Goal: Task Accomplishment & Management: Use online tool/utility

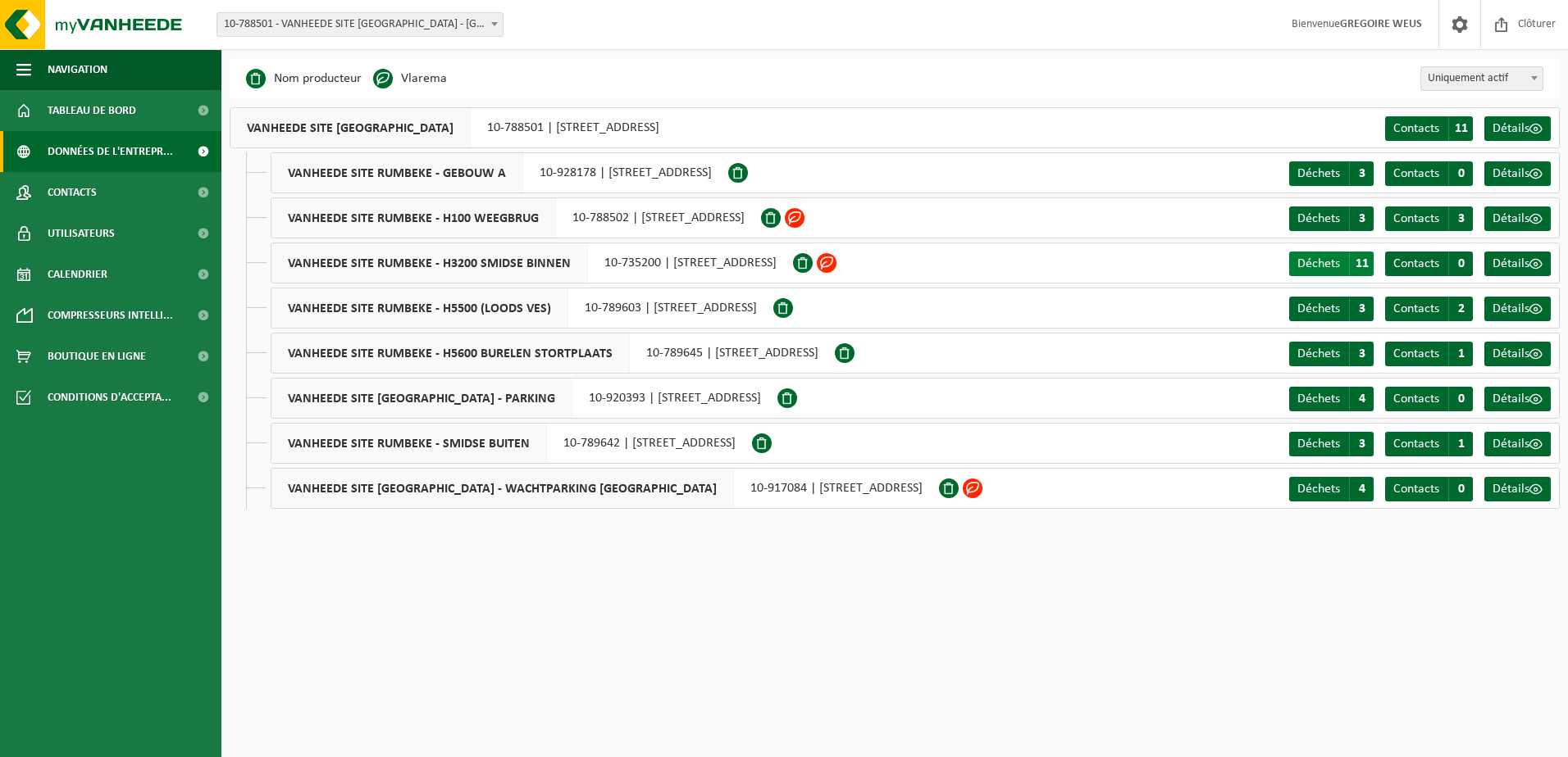
click at [1330, 261] on span "Déchets" at bounding box center [1319, 264] width 42 height 14
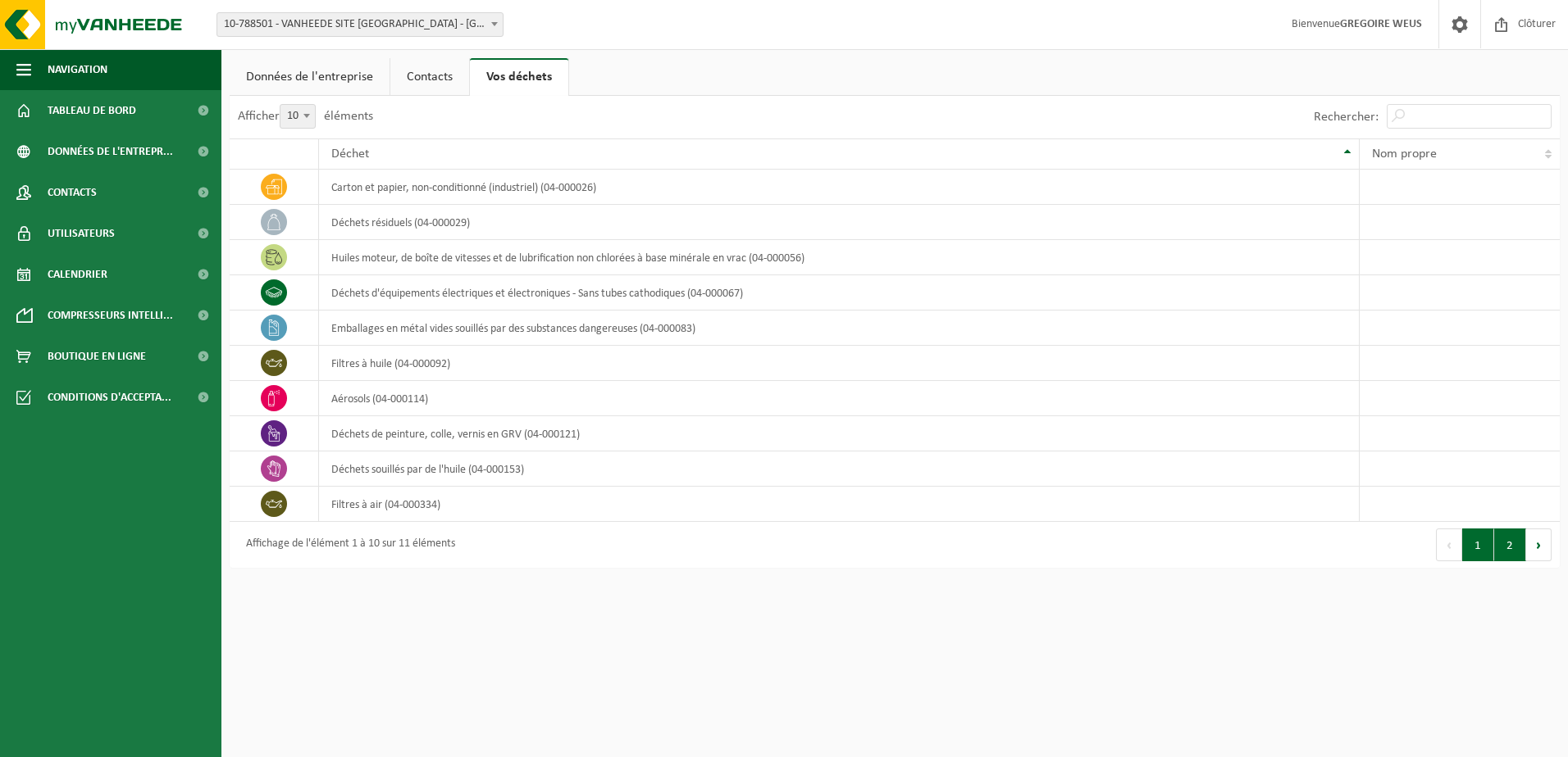
click at [1507, 551] on button "2" at bounding box center [1511, 545] width 32 height 33
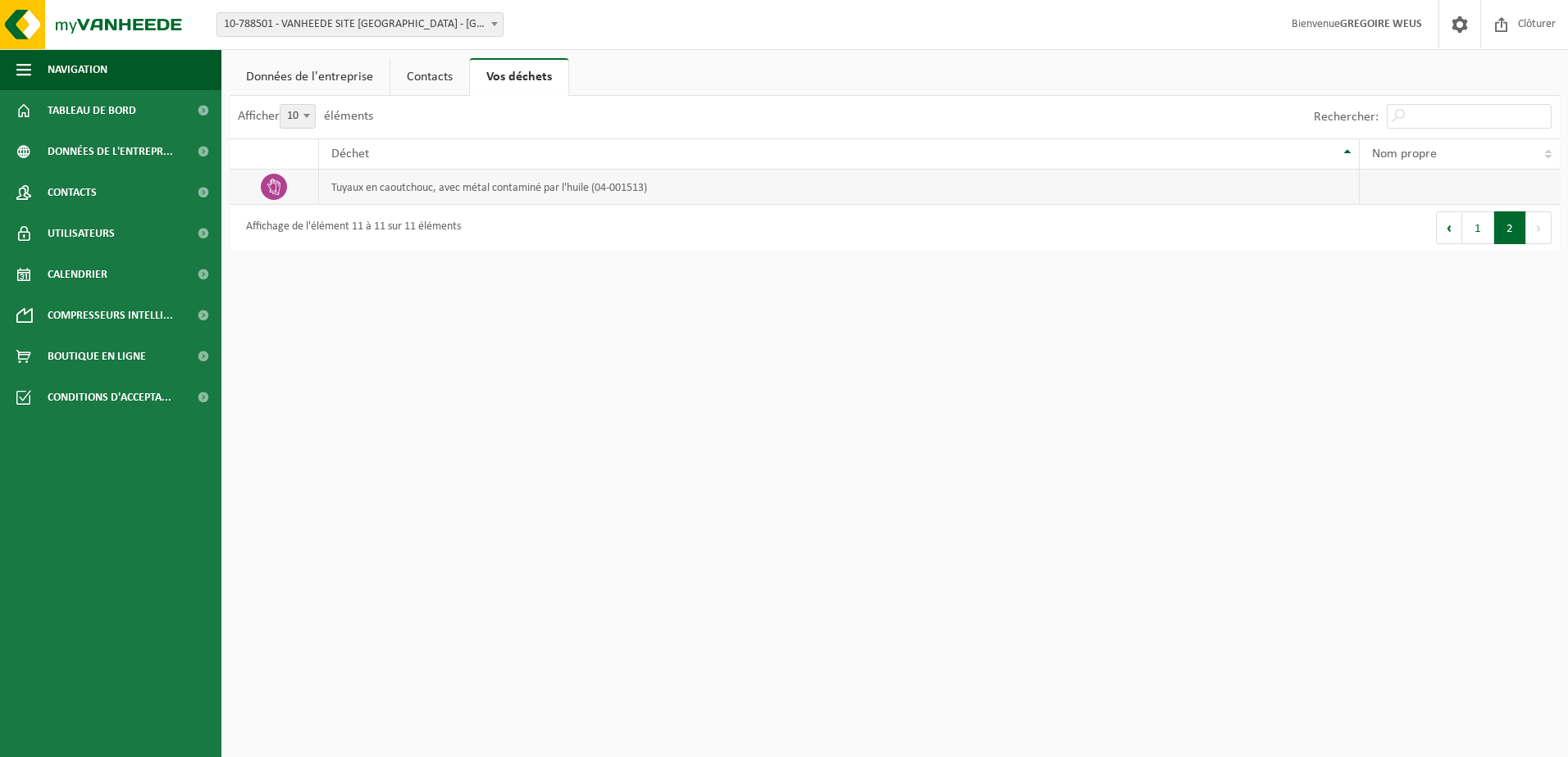
click at [549, 184] on td "tuyaux en caoutchouc, avec métal contaminé par l'huile (04-001513)" at bounding box center [839, 188] width 1041 height 35
click at [299, 193] on td at bounding box center [275, 188] width 90 height 35
click at [103, 106] on span "Tableau de bord" at bounding box center [91, 111] width 89 height 41
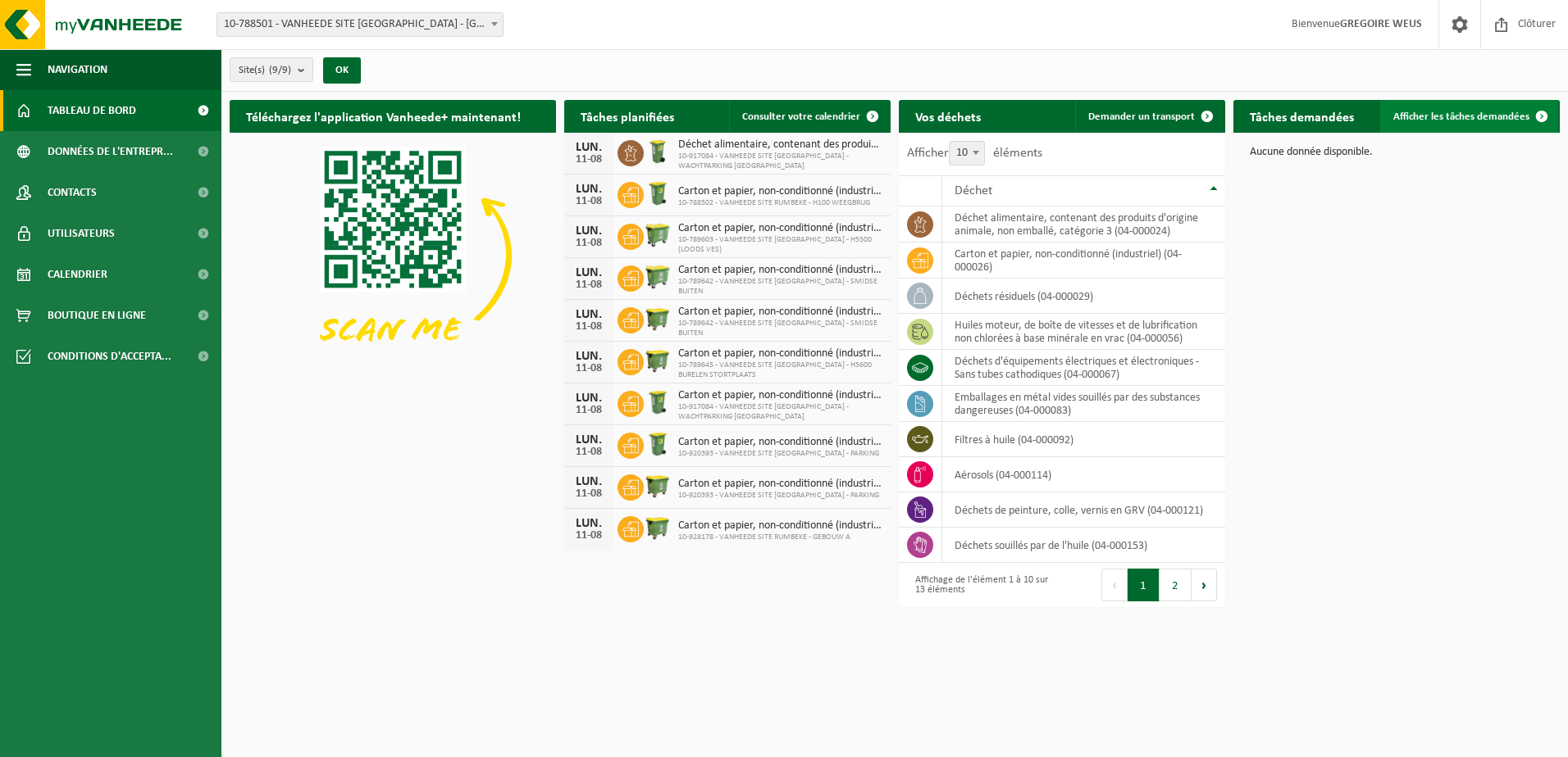
click at [1489, 115] on span "Afficher les tâches demandées" at bounding box center [1461, 117] width 136 height 11
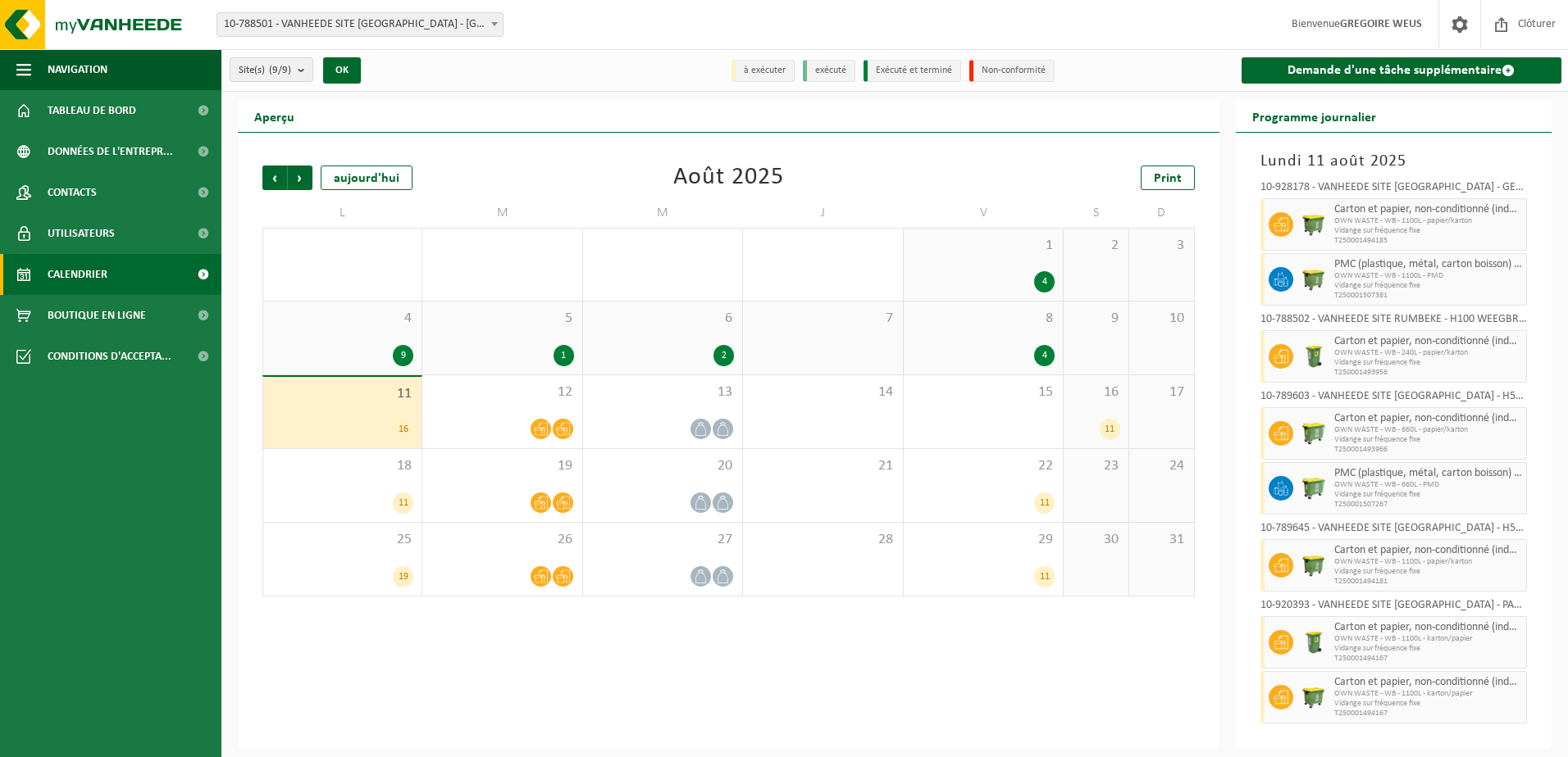
click at [1437, 355] on span "OWN WASTE - WB - 240L - papier/karton" at bounding box center [1429, 353] width 188 height 10
click at [546, 431] on icon at bounding box center [541, 429] width 14 height 14
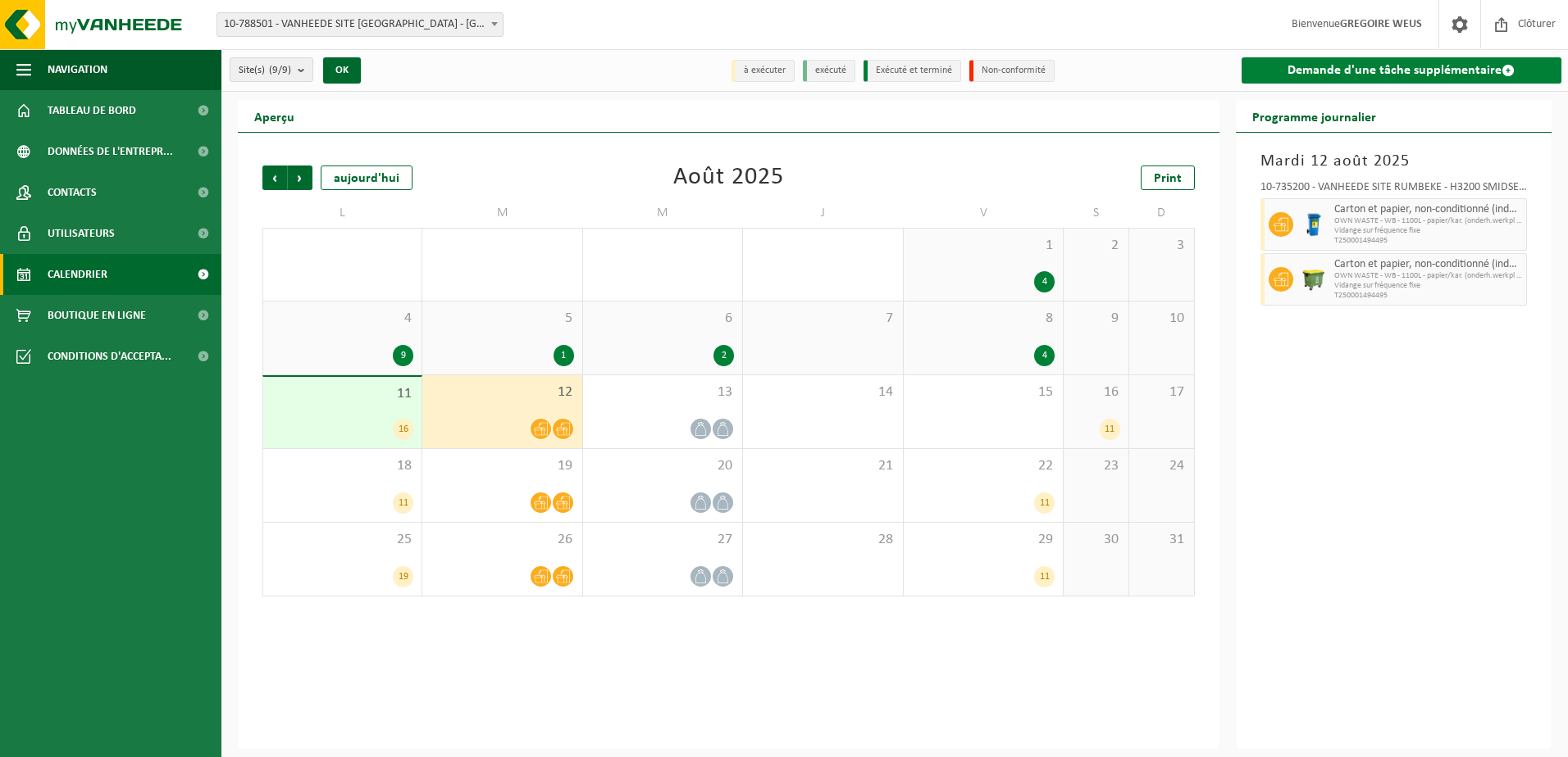
click at [1416, 68] on link "Demande d'une tâche supplémentaire" at bounding box center [1401, 70] width 320 height 26
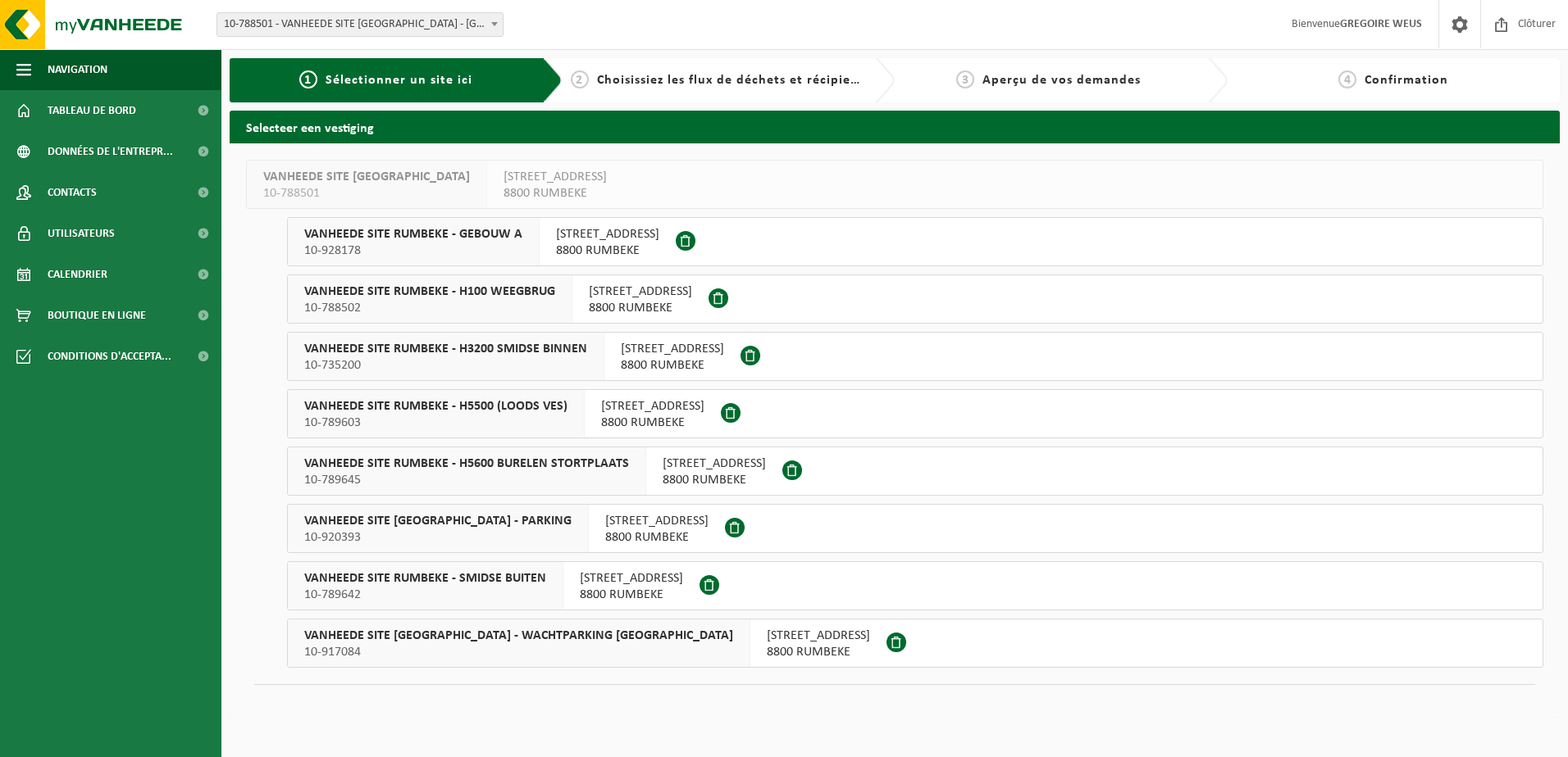
click at [471, 354] on span "VANHEEDE SITE RUMBEKE - H3200 SMIDSE BINNEN" at bounding box center [445, 349] width 283 height 16
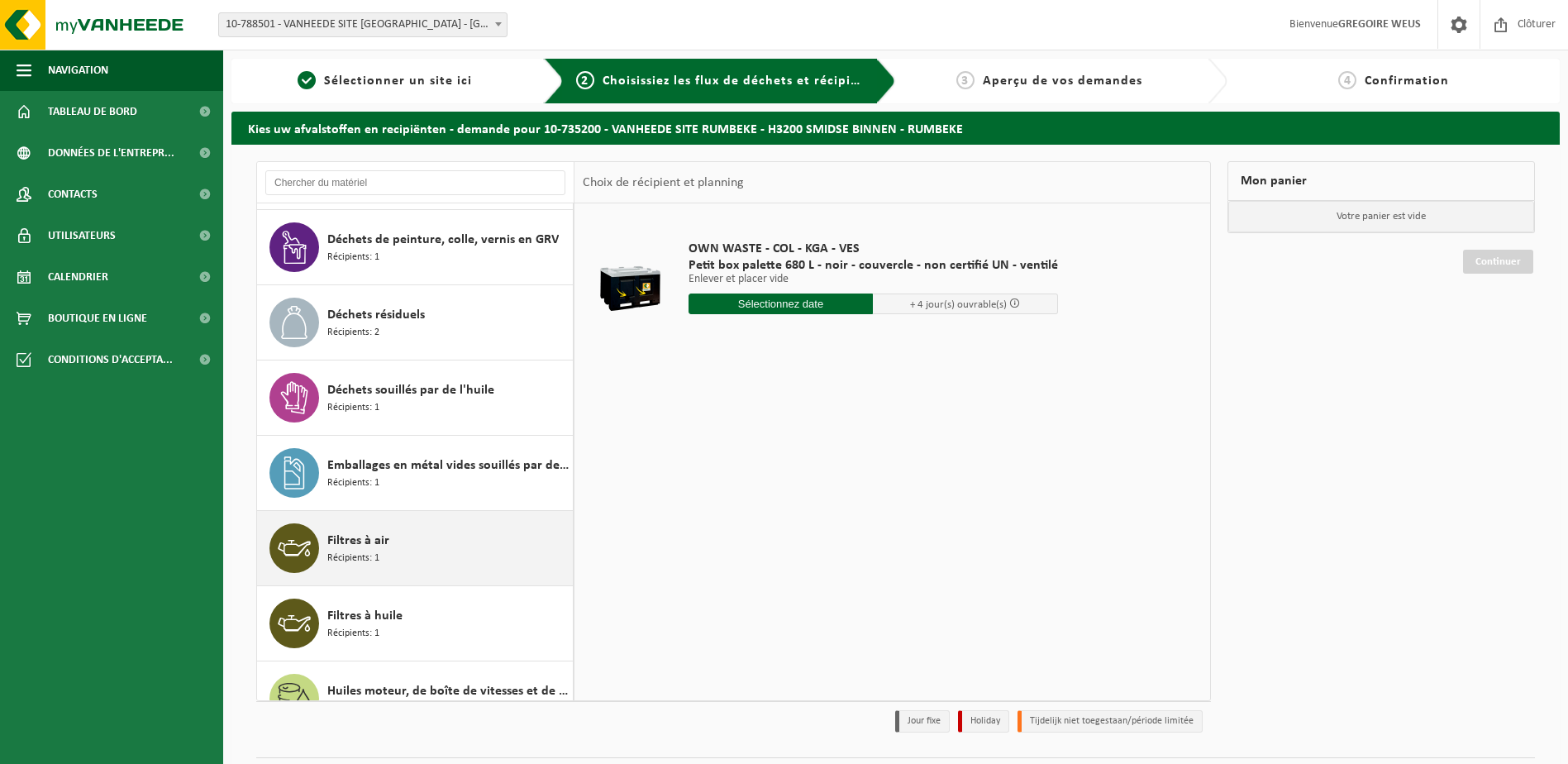
scroll to position [248, 0]
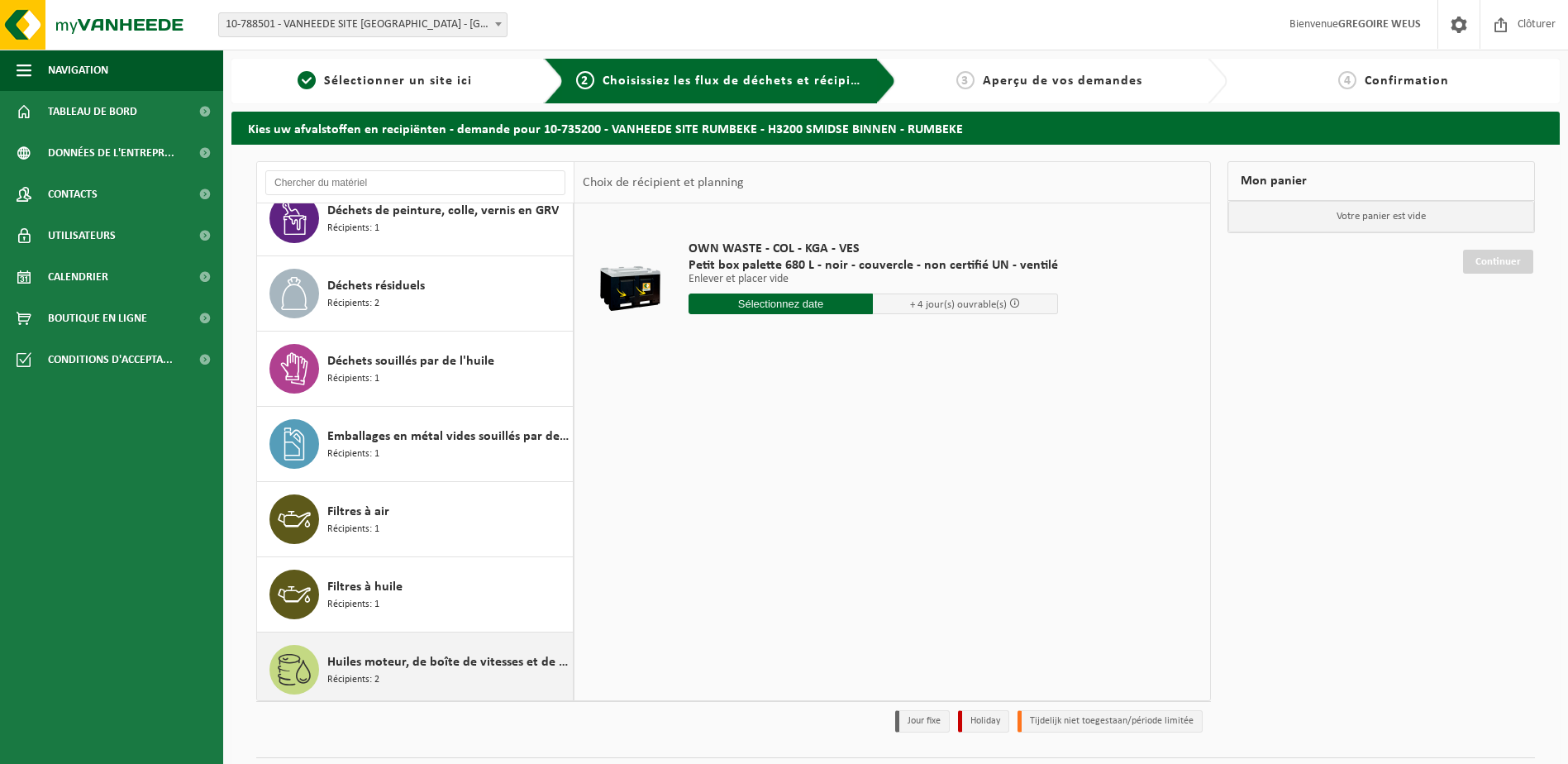
click at [407, 662] on span "Huiles moteur, de boîte de vitesses et de lubrification non chlorées à base min…" at bounding box center [447, 662] width 241 height 20
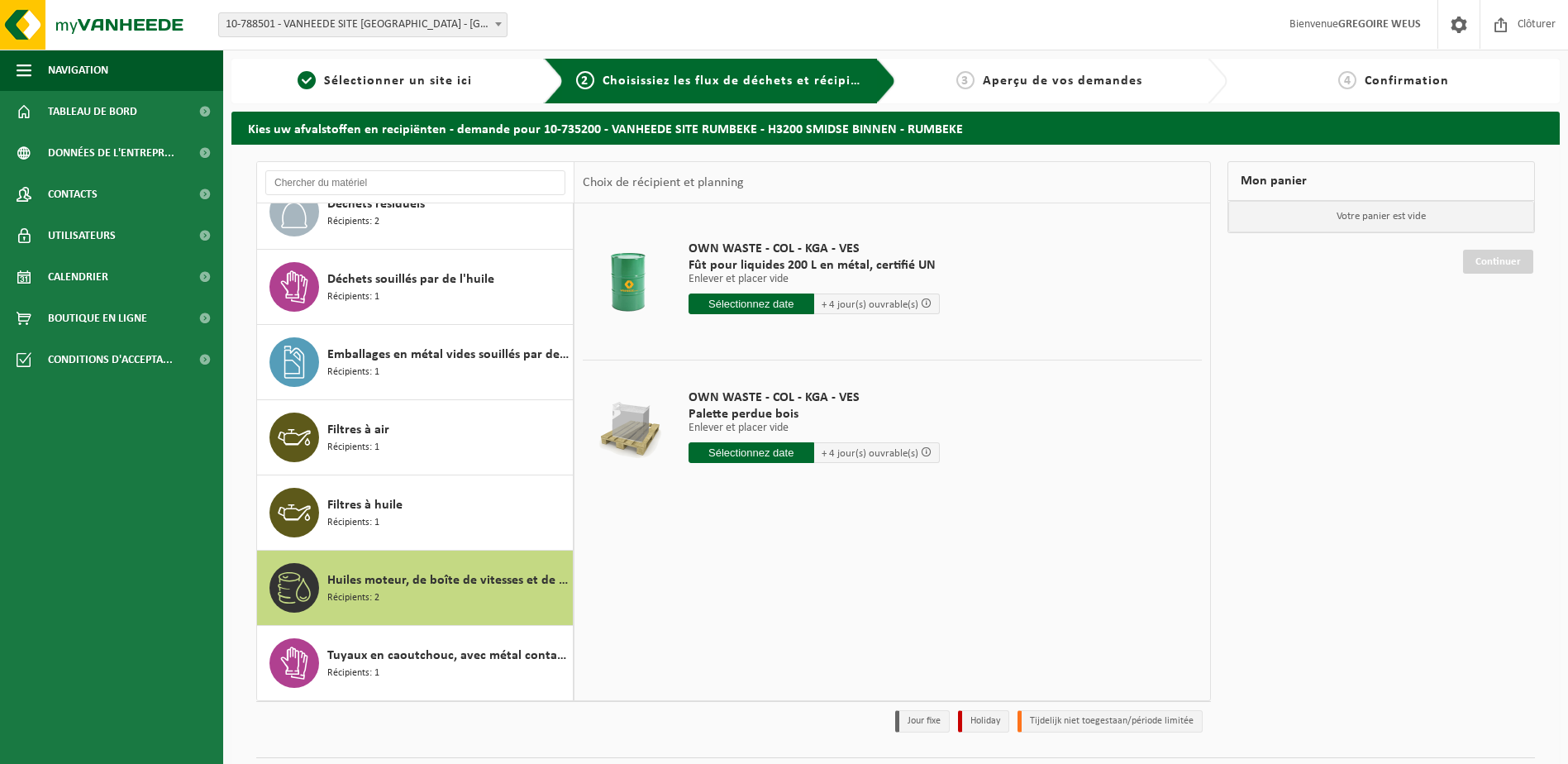
click at [760, 457] on input "text" at bounding box center [751, 453] width 125 height 20
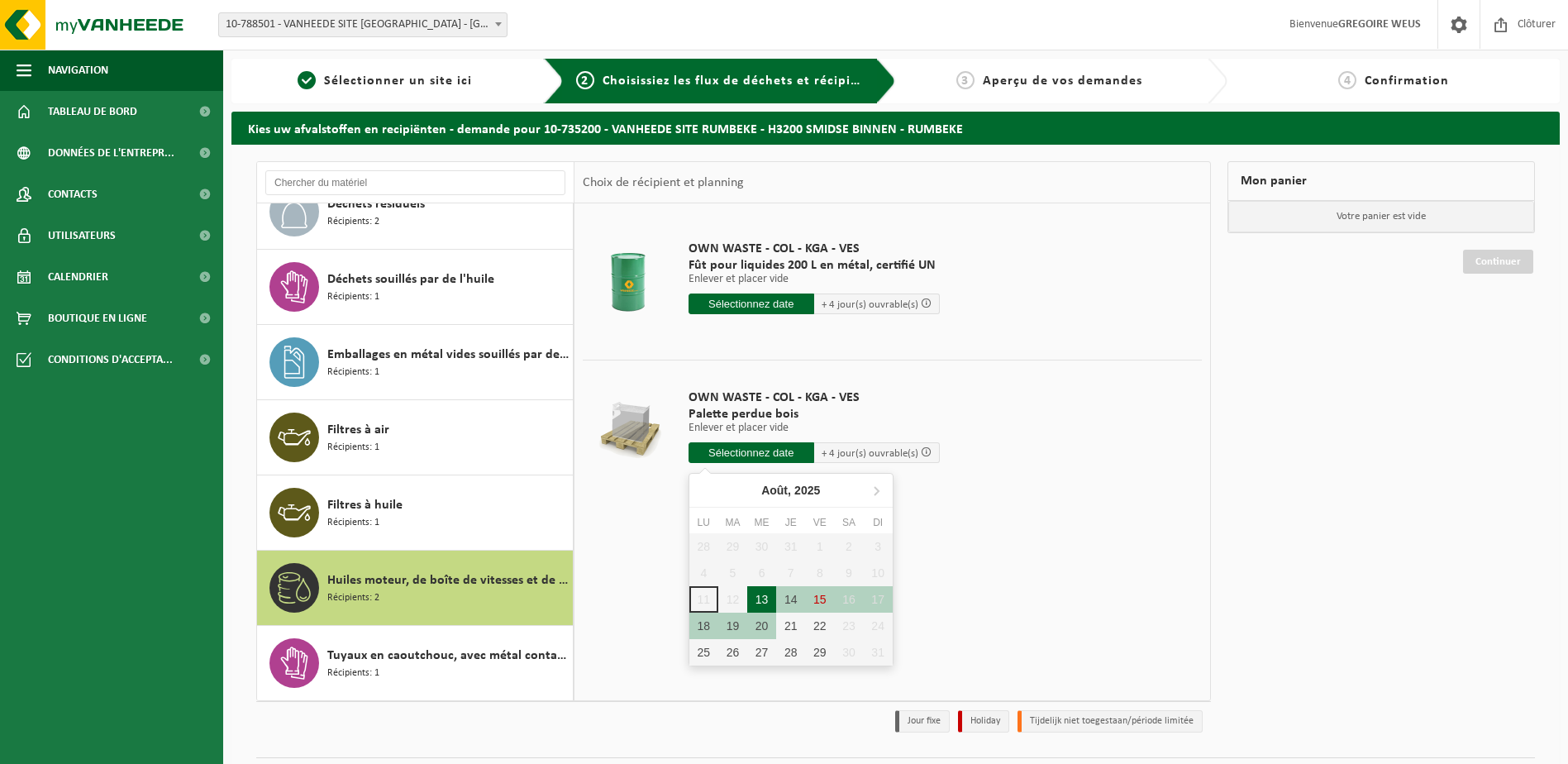
click at [761, 597] on div "13" at bounding box center [762, 599] width 29 height 26
type input "à partir de 2025-08-13"
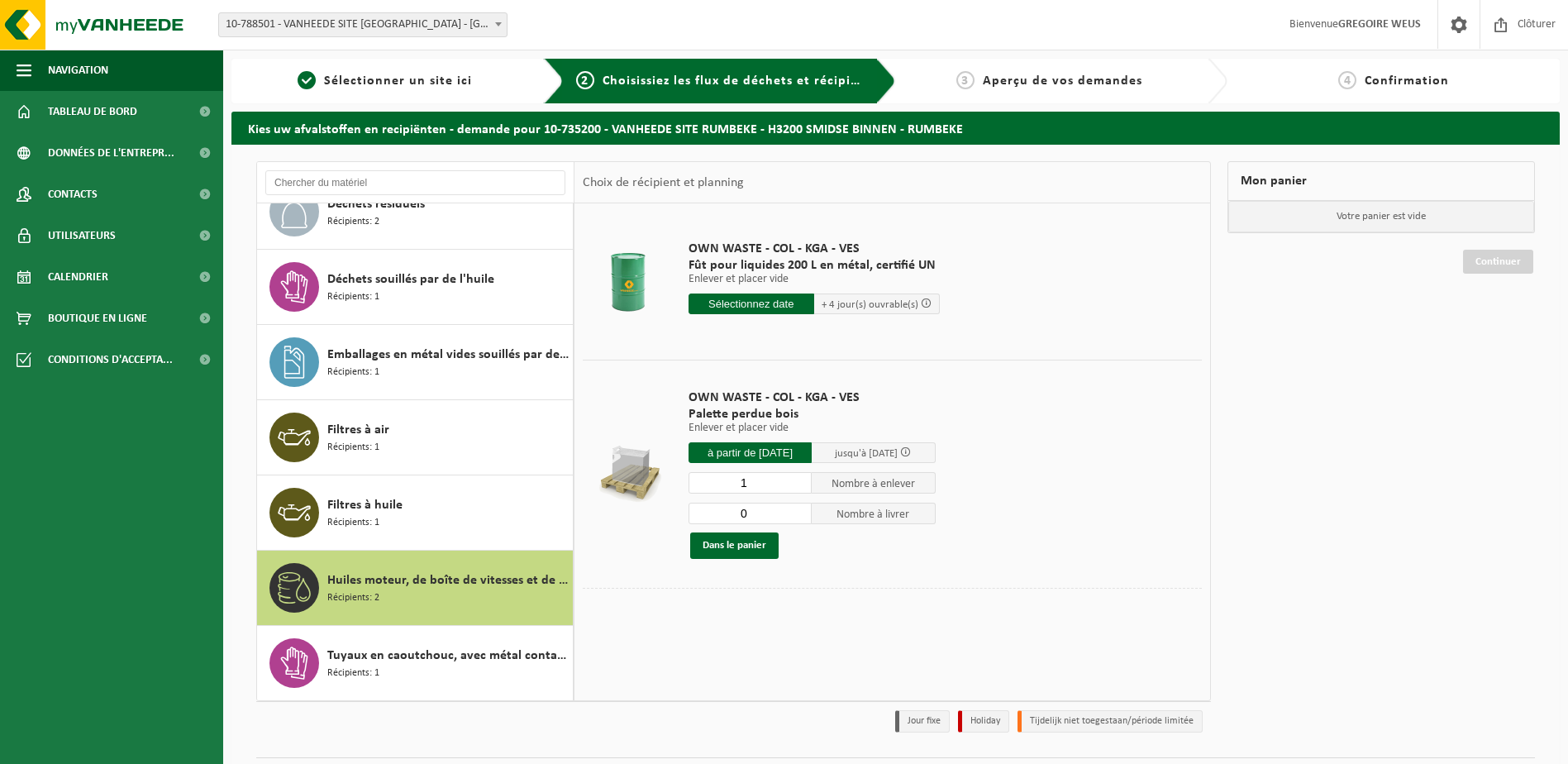
click at [798, 518] on input "0" at bounding box center [751, 513] width 124 height 21
type input "1"
click at [797, 510] on input "1" at bounding box center [751, 513] width 124 height 21
click at [739, 550] on button "Dans le panier" at bounding box center [735, 546] width 89 height 26
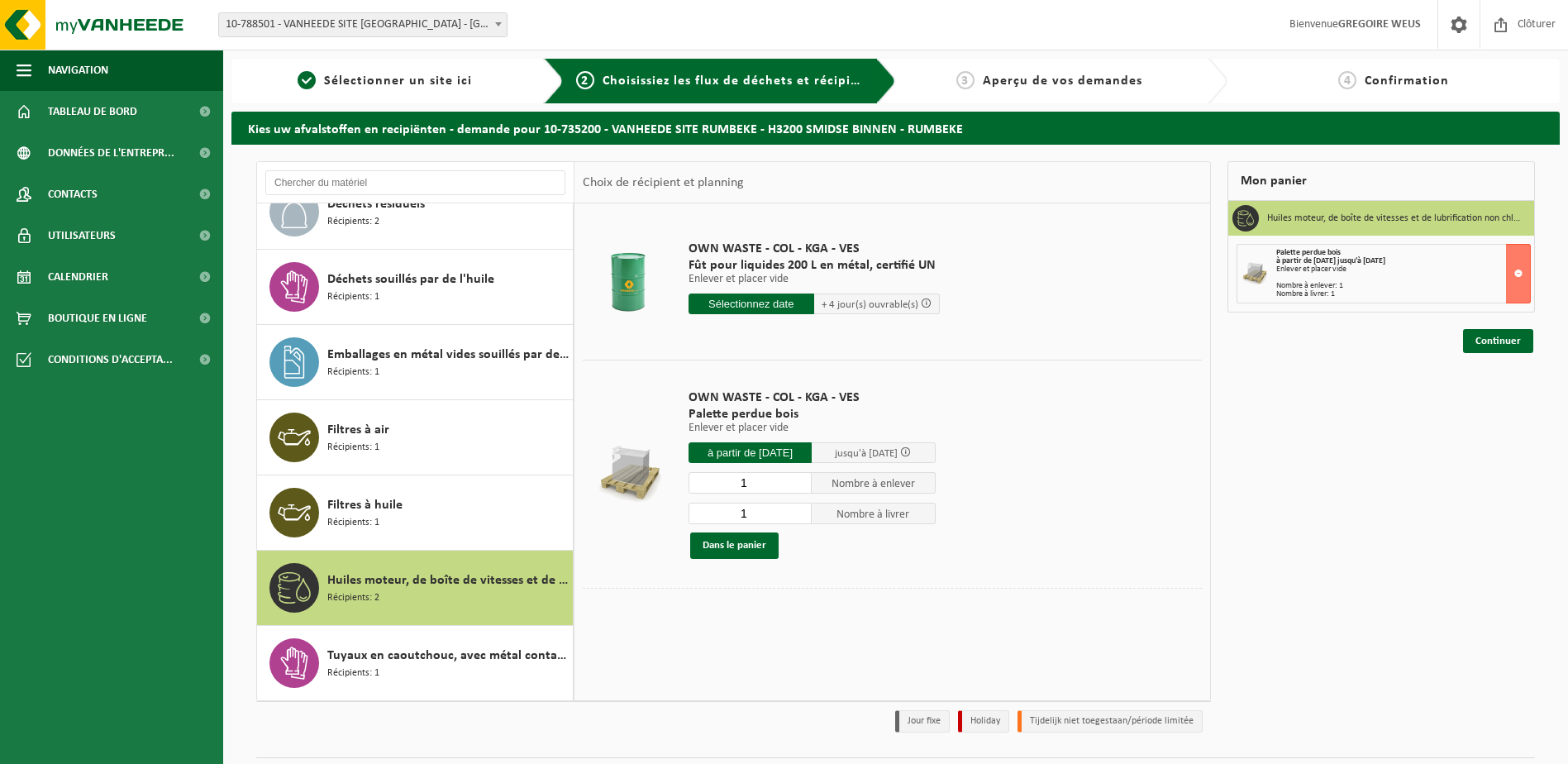
click at [1496, 353] on div "Mon panier Huiles moteur, de boîte de vitesses et de lubrification non chlorées…" at bounding box center [1381, 451] width 324 height 580
click at [1492, 339] on link "Continuer" at bounding box center [1498, 341] width 70 height 24
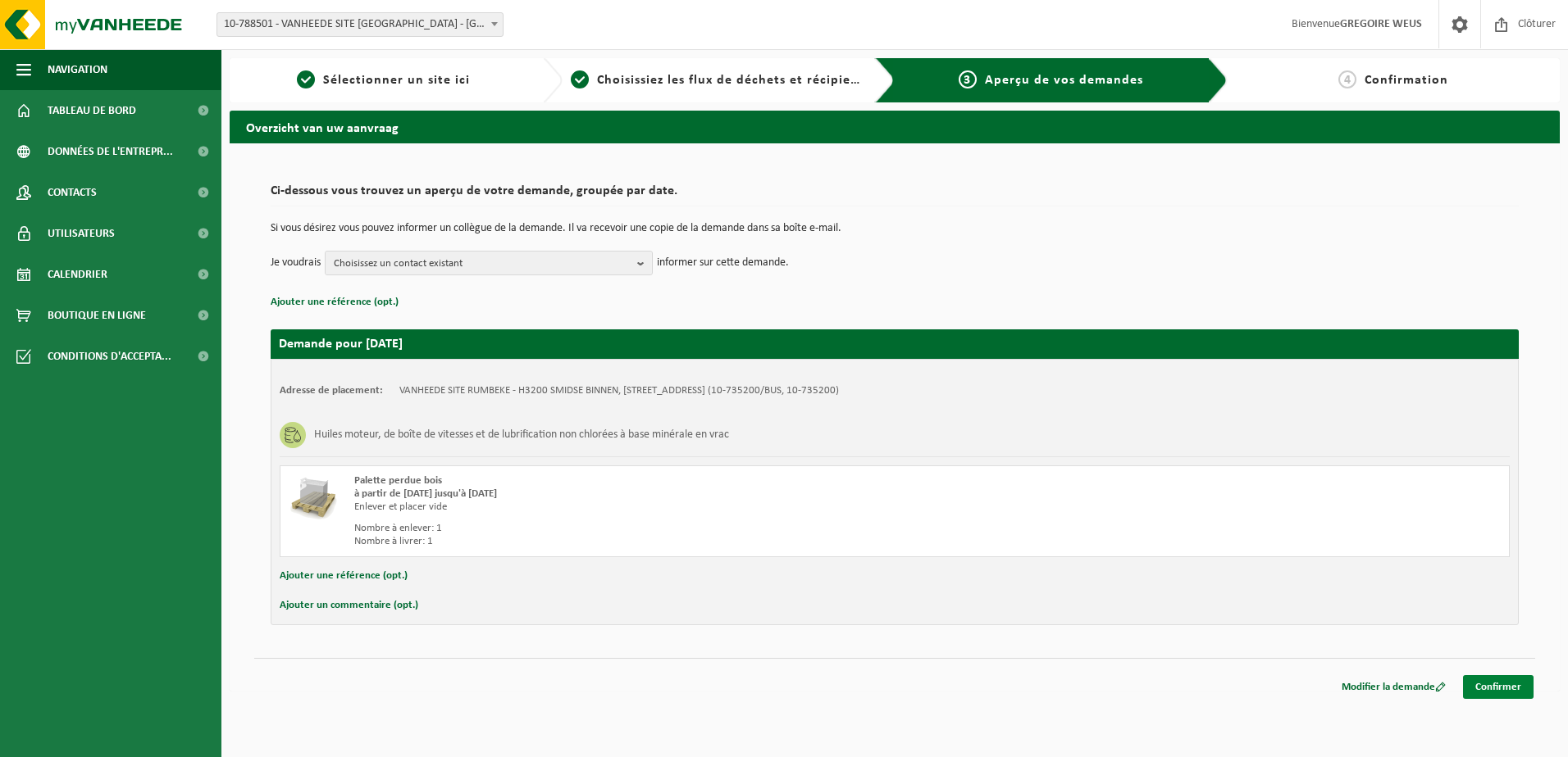
click at [1492, 688] on link "Confirmer" at bounding box center [1498, 687] width 70 height 24
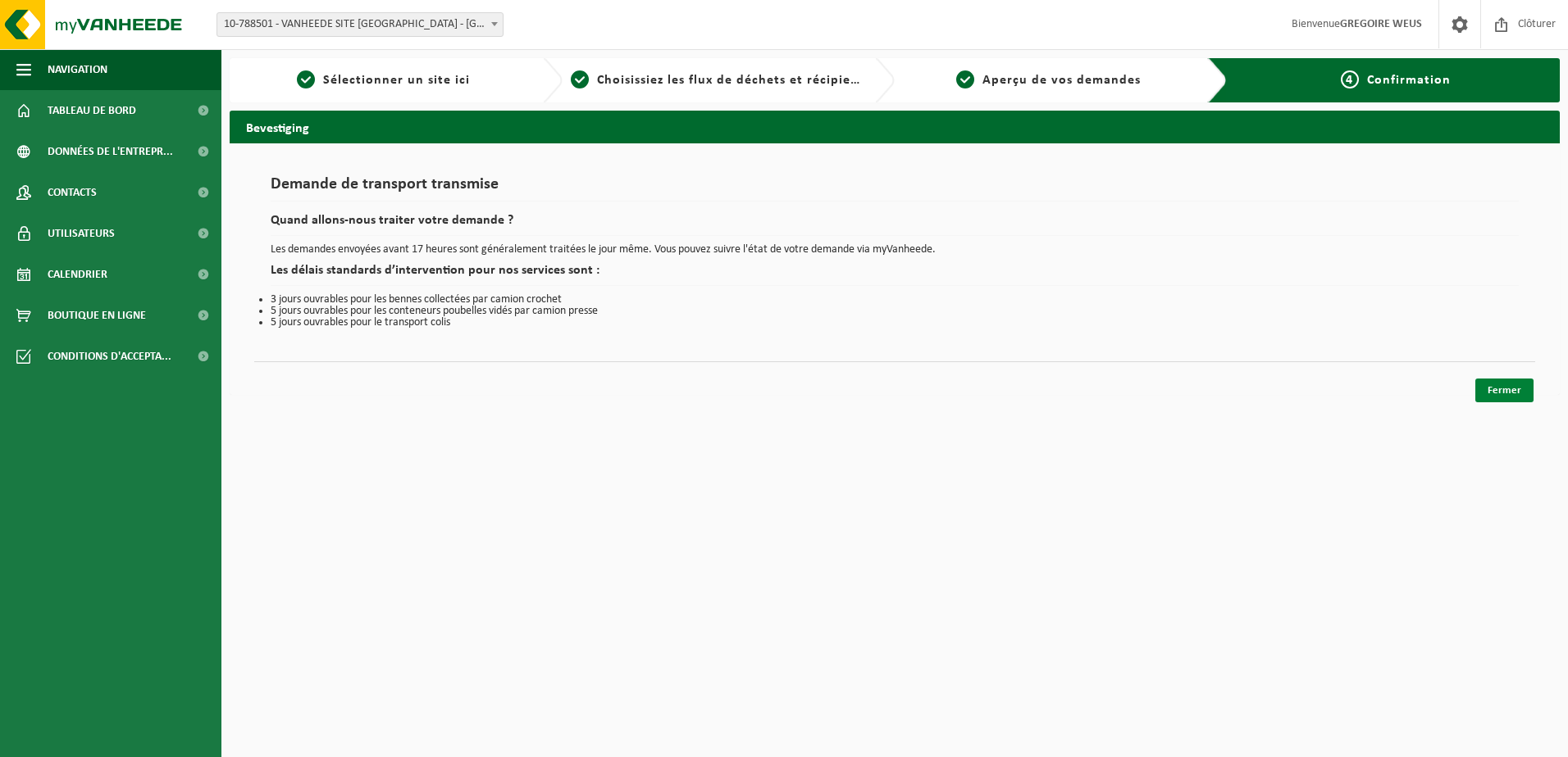
click at [1507, 397] on link "Fermer" at bounding box center [1504, 390] width 58 height 24
